Goal: Task Accomplishment & Management: Check status

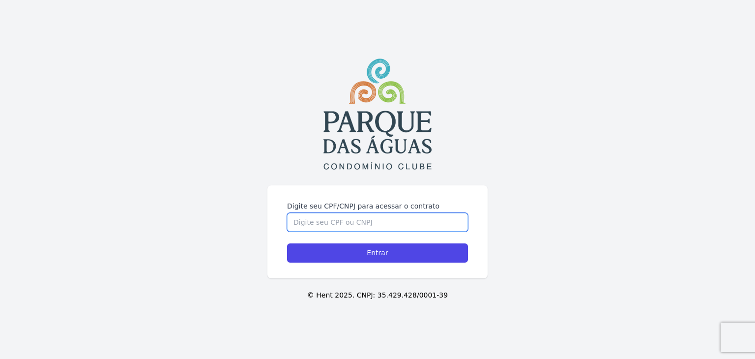
click at [362, 170] on div "Digite seu CPF/CNPJ para acessar o contrato Entrar © Hent 2025. CNPJ: 35.429.42…" at bounding box center [377, 179] width 755 height 359
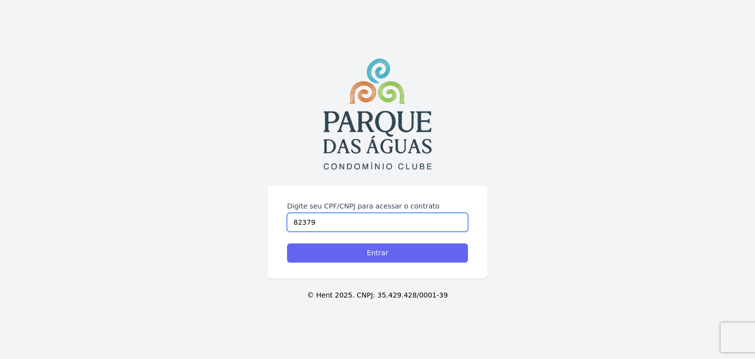
type input "82379"
click at [379, 256] on input "Entrar" at bounding box center [377, 252] width 181 height 19
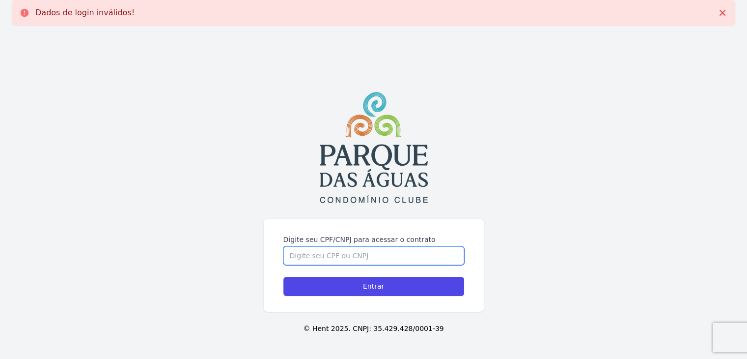
click at [340, 254] on input "Digite seu CPF/CNPJ para acessar o contrato" at bounding box center [374, 255] width 181 height 19
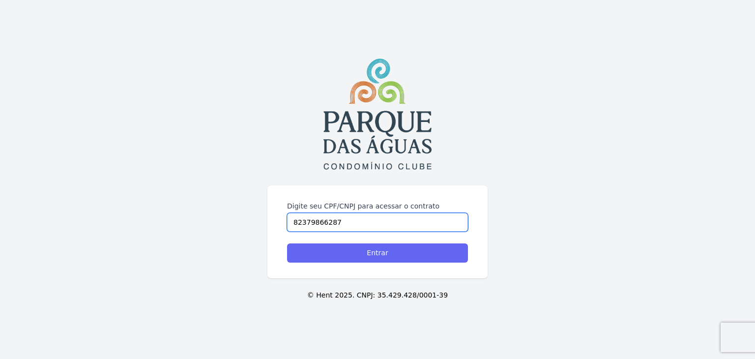
type input "82379866287"
click at [367, 255] on input "Entrar" at bounding box center [377, 252] width 181 height 19
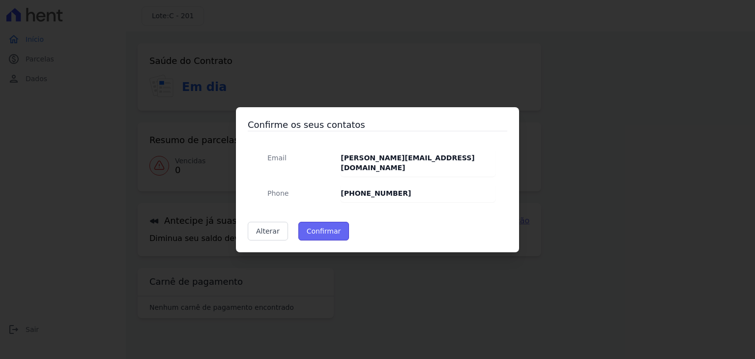
click at [317, 225] on button "Confirmar" at bounding box center [323, 231] width 51 height 19
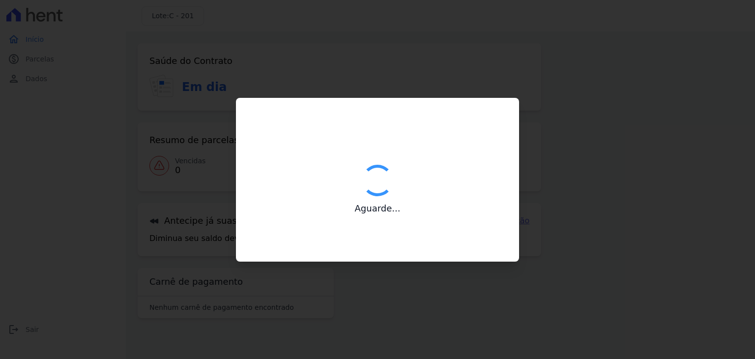
type input "Contatos confirmados com sucesso."
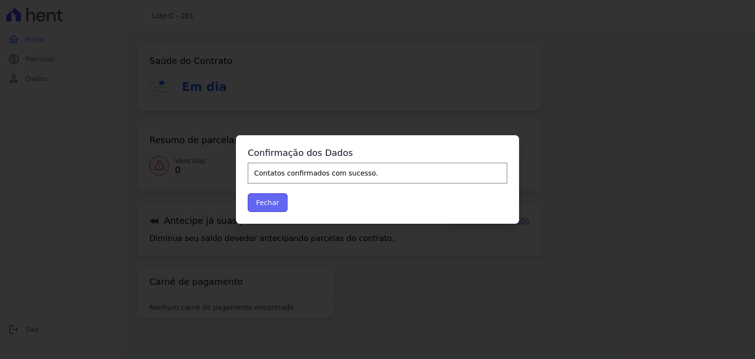
click at [261, 207] on button "Fechar" at bounding box center [268, 202] width 40 height 19
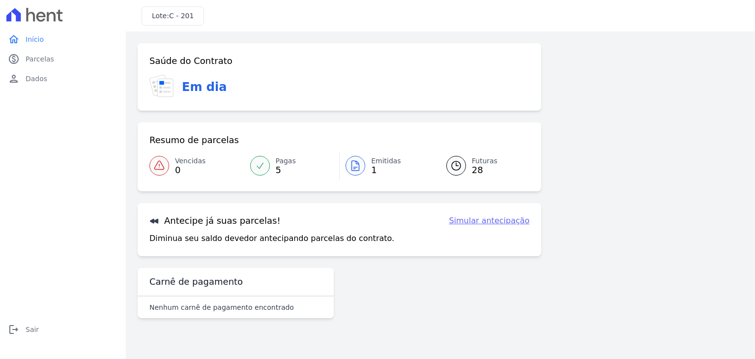
click at [352, 165] on icon at bounding box center [355, 166] width 7 height 10
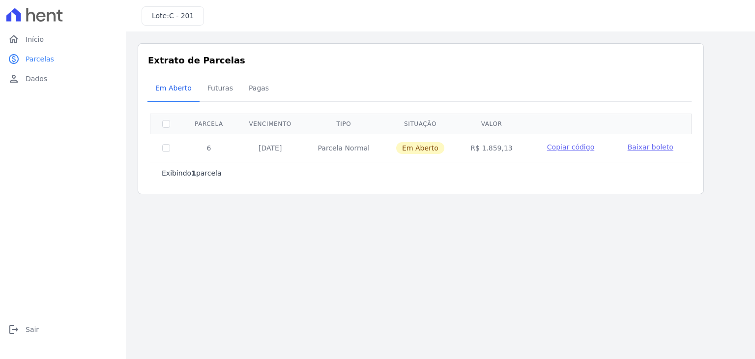
click at [629, 148] on span "Baixar boleto" at bounding box center [651, 147] width 46 height 8
drag, startPoint x: 35, startPoint y: 42, endPoint x: 284, endPoint y: 219, distance: 305.2
click at [35, 42] on span "Início" at bounding box center [35, 39] width 18 height 10
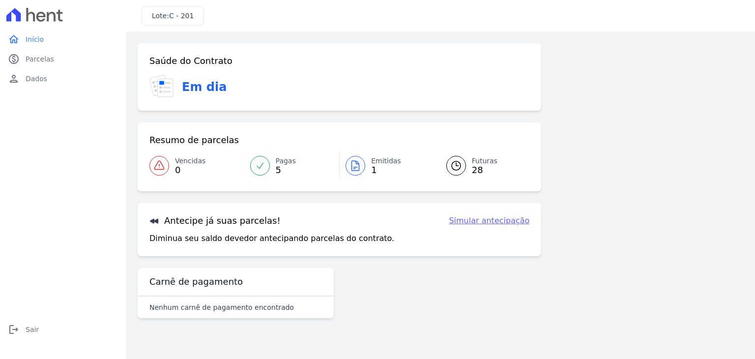
click at [279, 161] on span "Pagas" at bounding box center [286, 161] width 20 height 10
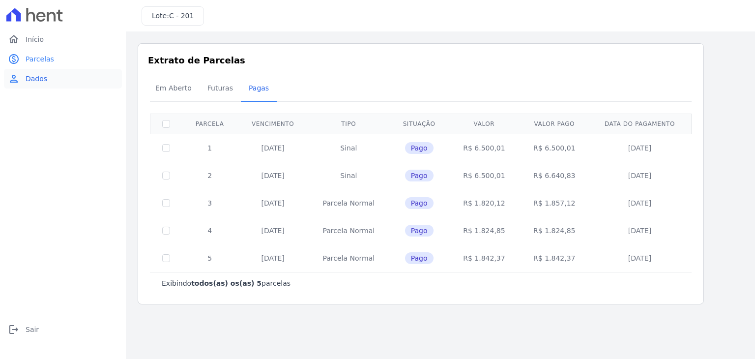
click at [36, 83] on span "Dados" at bounding box center [37, 79] width 22 height 10
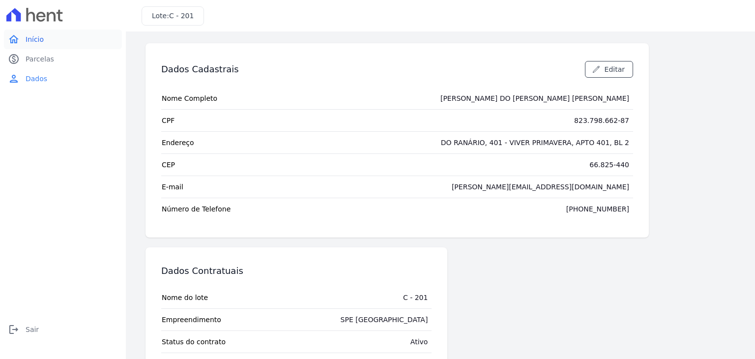
click at [37, 40] on span "Início" at bounding box center [35, 39] width 18 height 10
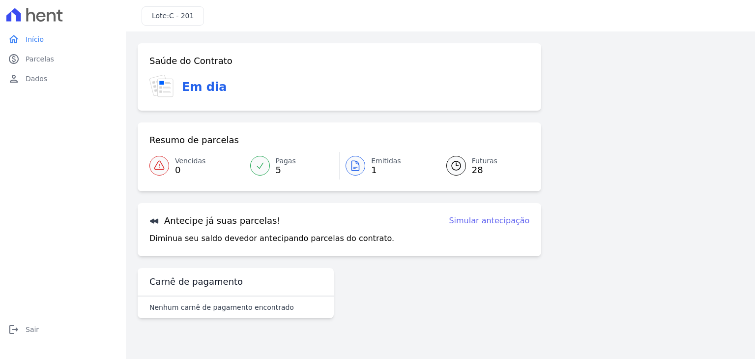
click at [51, 17] on icon at bounding box center [34, 15] width 57 height 14
click at [33, 330] on span "Sair" at bounding box center [32, 329] width 13 height 10
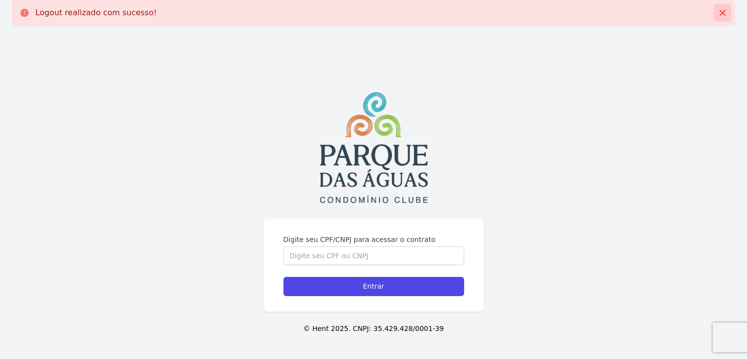
click at [723, 8] on icon at bounding box center [723, 13] width 10 height 10
